Goal: Task Accomplishment & Management: Manage account settings

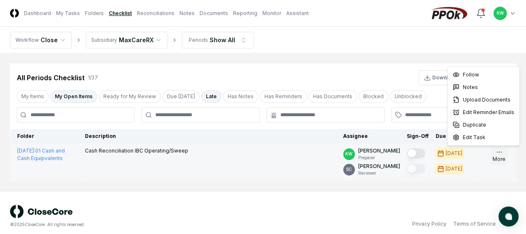
click at [498, 149] on icon "button" at bounding box center [498, 152] width 7 height 7
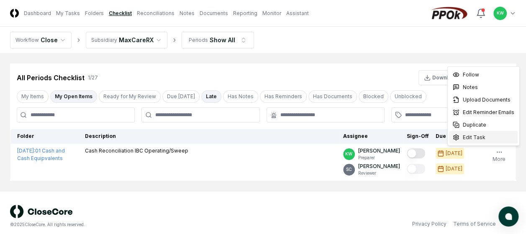
click at [478, 136] on span "Edit Task" at bounding box center [473, 138] width 23 height 8
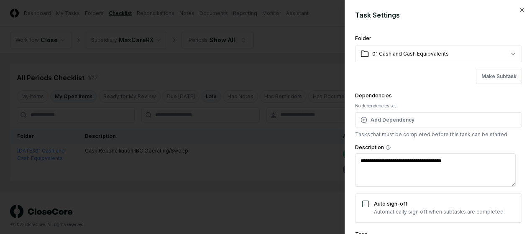
click at [366, 203] on button "Auto sign-off" at bounding box center [365, 204] width 7 height 7
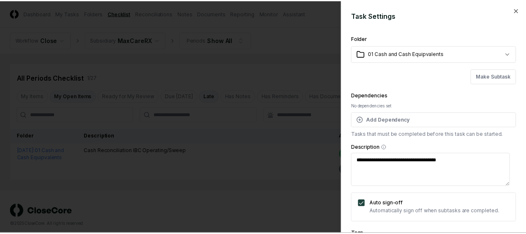
scroll to position [205, 0]
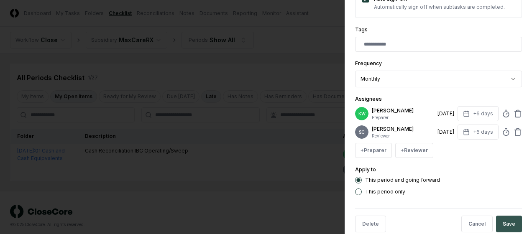
click at [503, 222] on button "Save" at bounding box center [509, 224] width 26 height 17
type textarea "*"
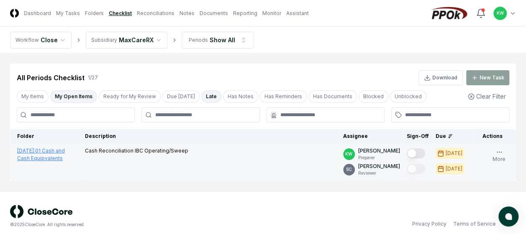
click at [35, 151] on span "[DATE] :" at bounding box center [26, 151] width 18 height 6
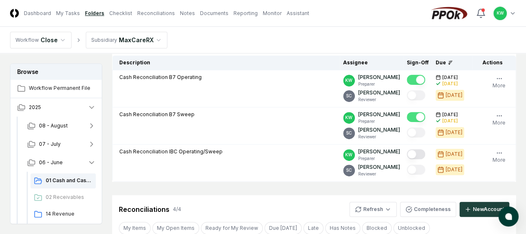
scroll to position [106, 0]
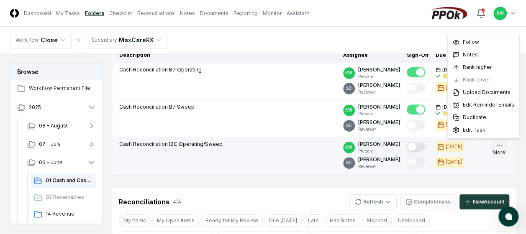
click at [498, 145] on circle "button" at bounding box center [498, 145] width 0 height 0
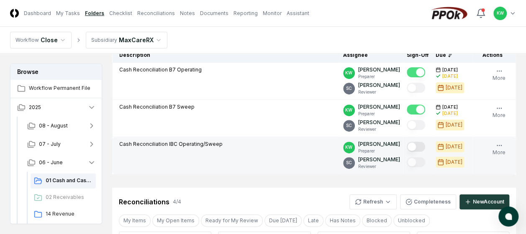
click at [487, 160] on div "Order Follow Notes Upload Reminder Duplicate Edit Task More" at bounding box center [499, 155] width 30 height 30
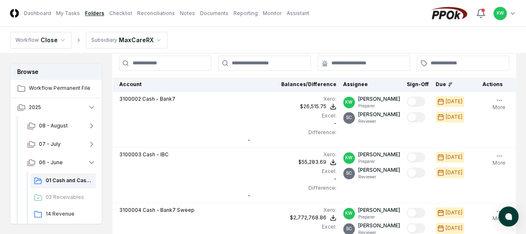
scroll to position [290, 0]
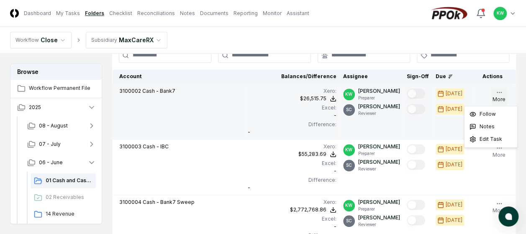
click at [500, 96] on button "More" at bounding box center [498, 96] width 16 height 18
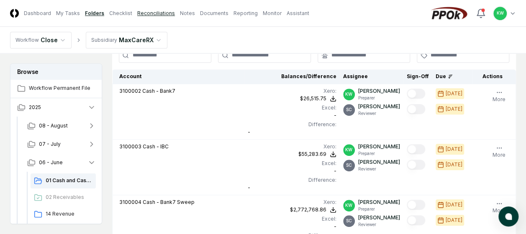
click at [143, 12] on link "Reconciliations" at bounding box center [156, 14] width 38 height 8
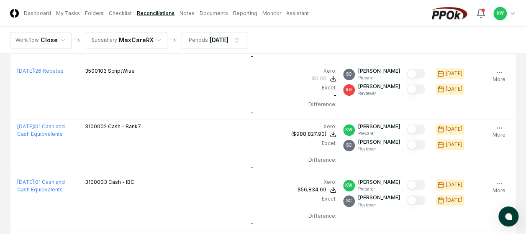
scroll to position [602, 0]
